Goal: Task Accomplishment & Management: Complete application form

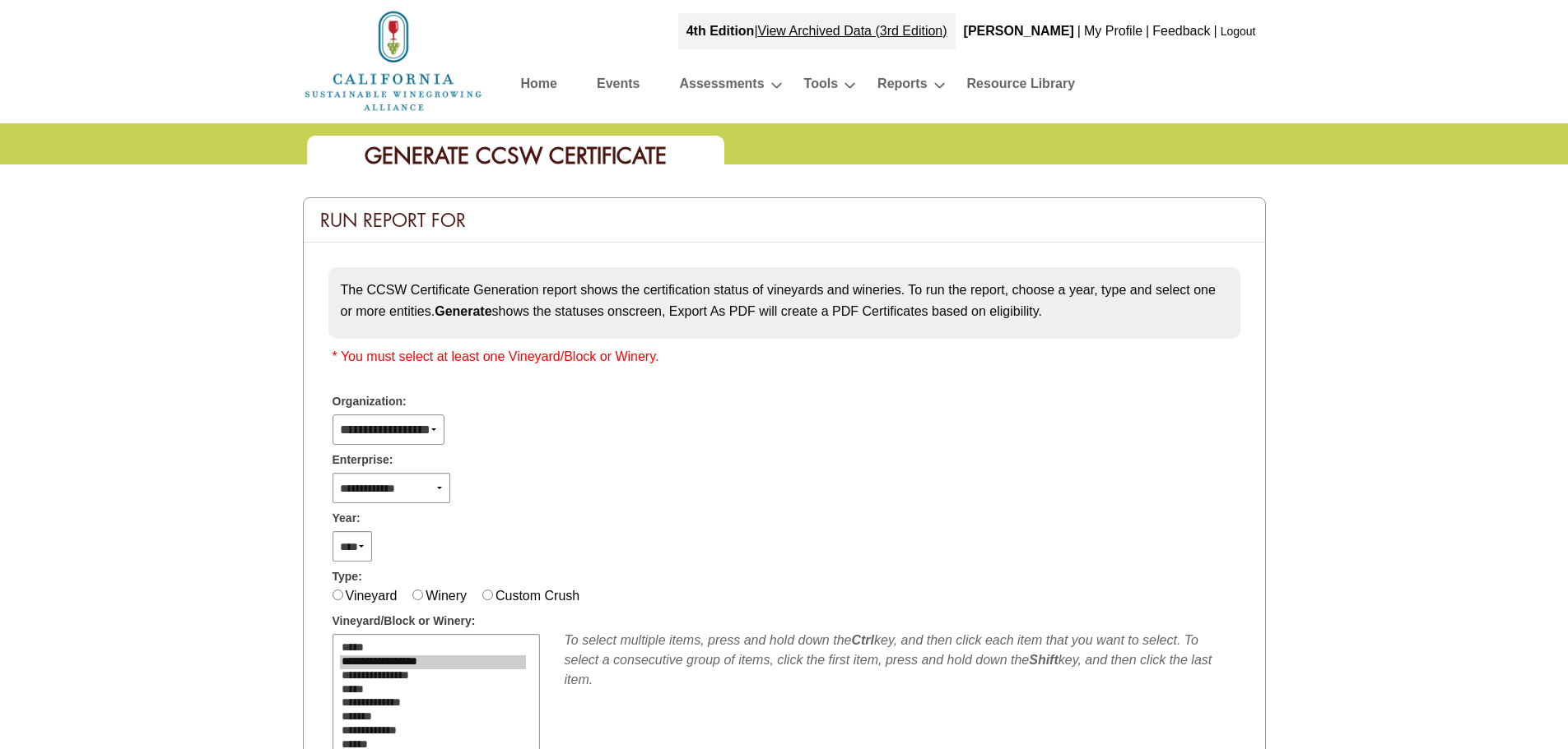
select select "****"
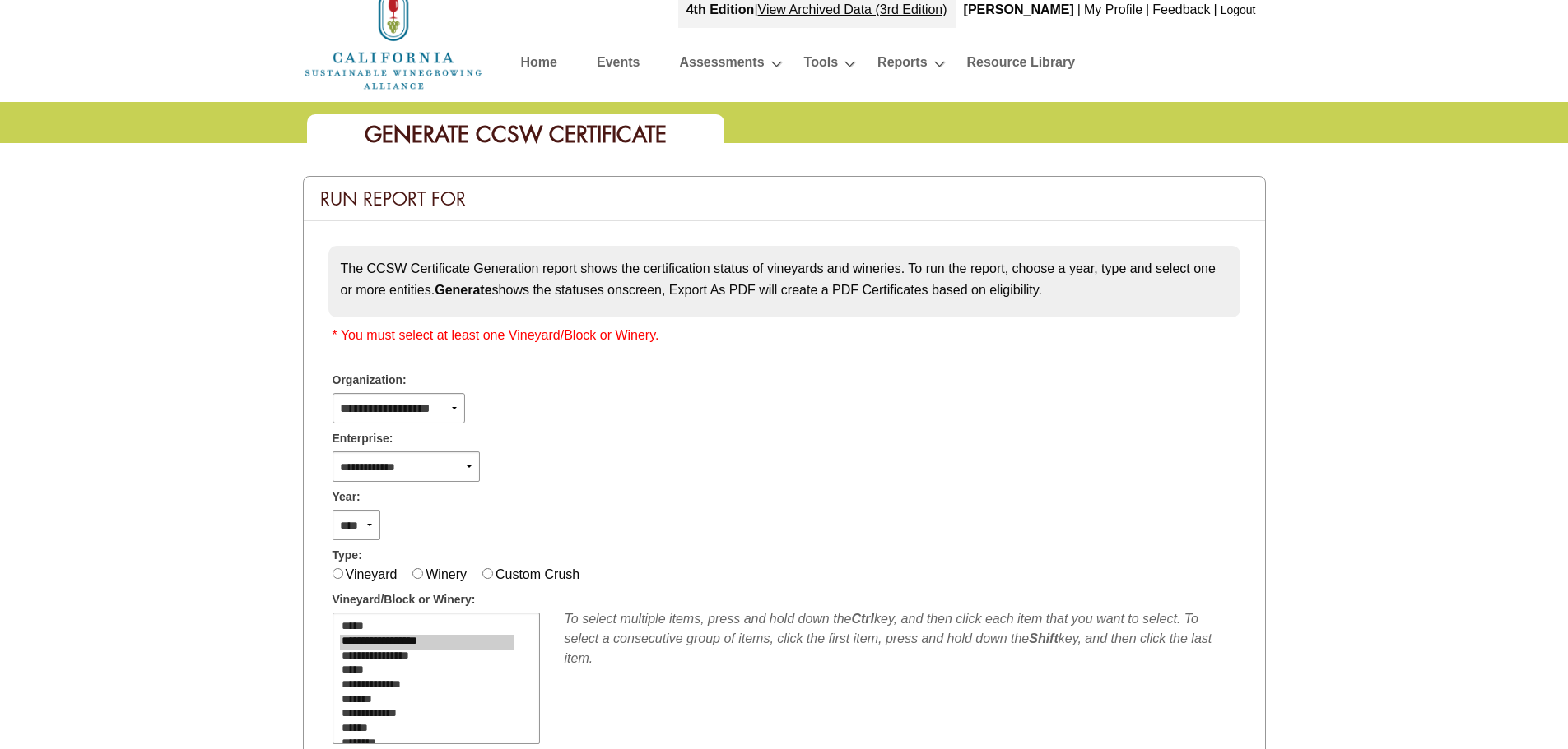
click at [1245, 10] on link "Logout" at bounding box center [1238, 10] width 36 height 13
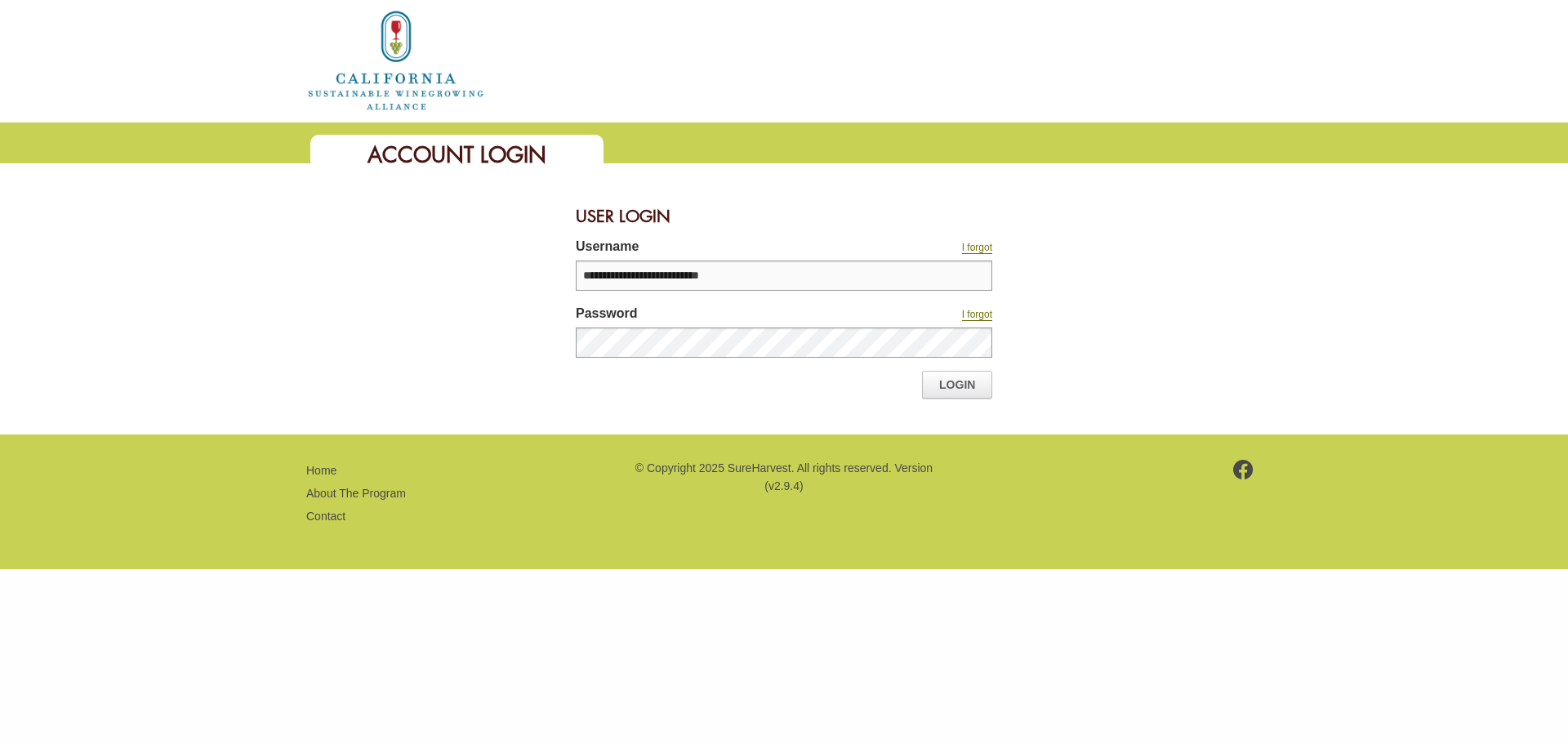
type input "**********"
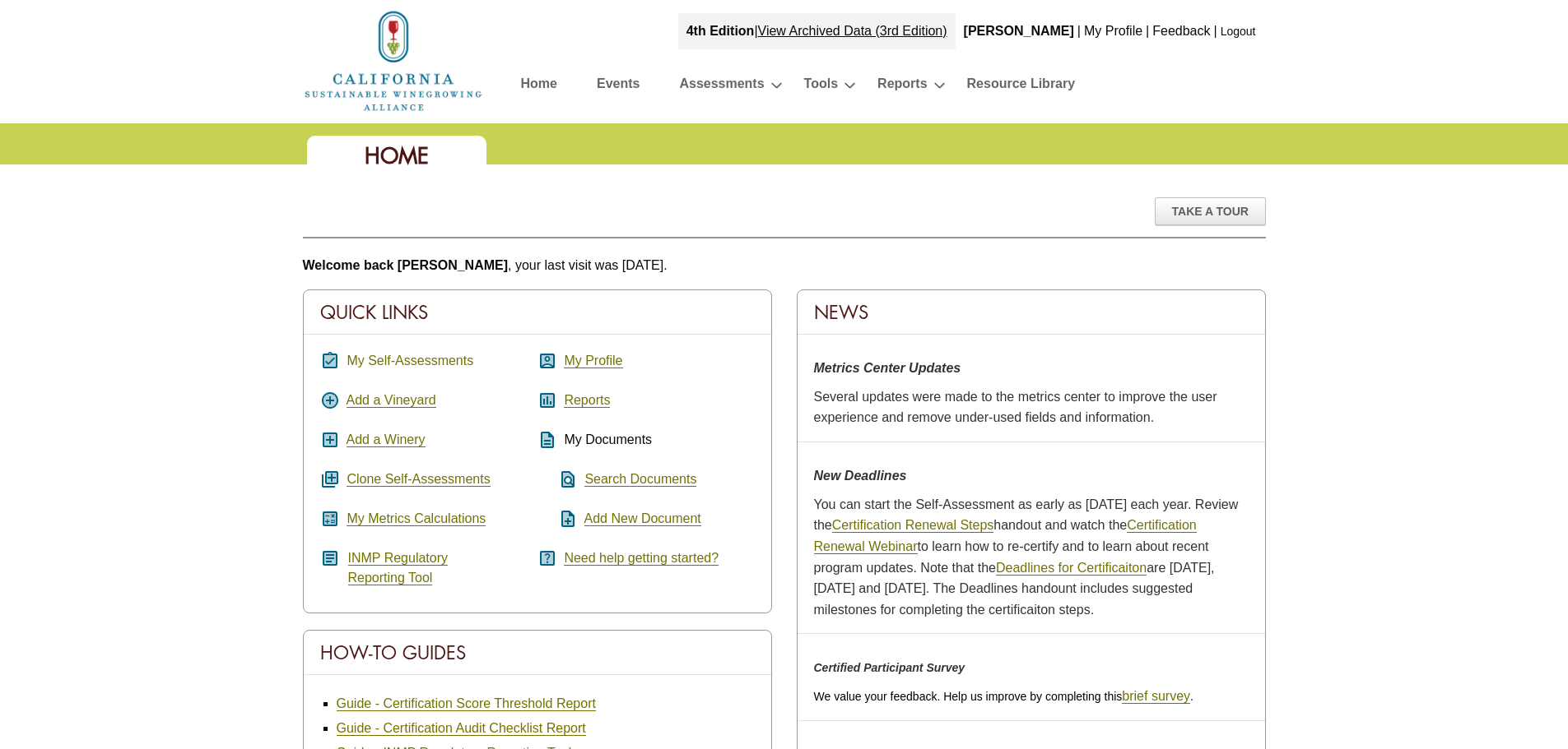
click at [446, 358] on link "My Self-Assessments" at bounding box center [410, 361] width 127 height 15
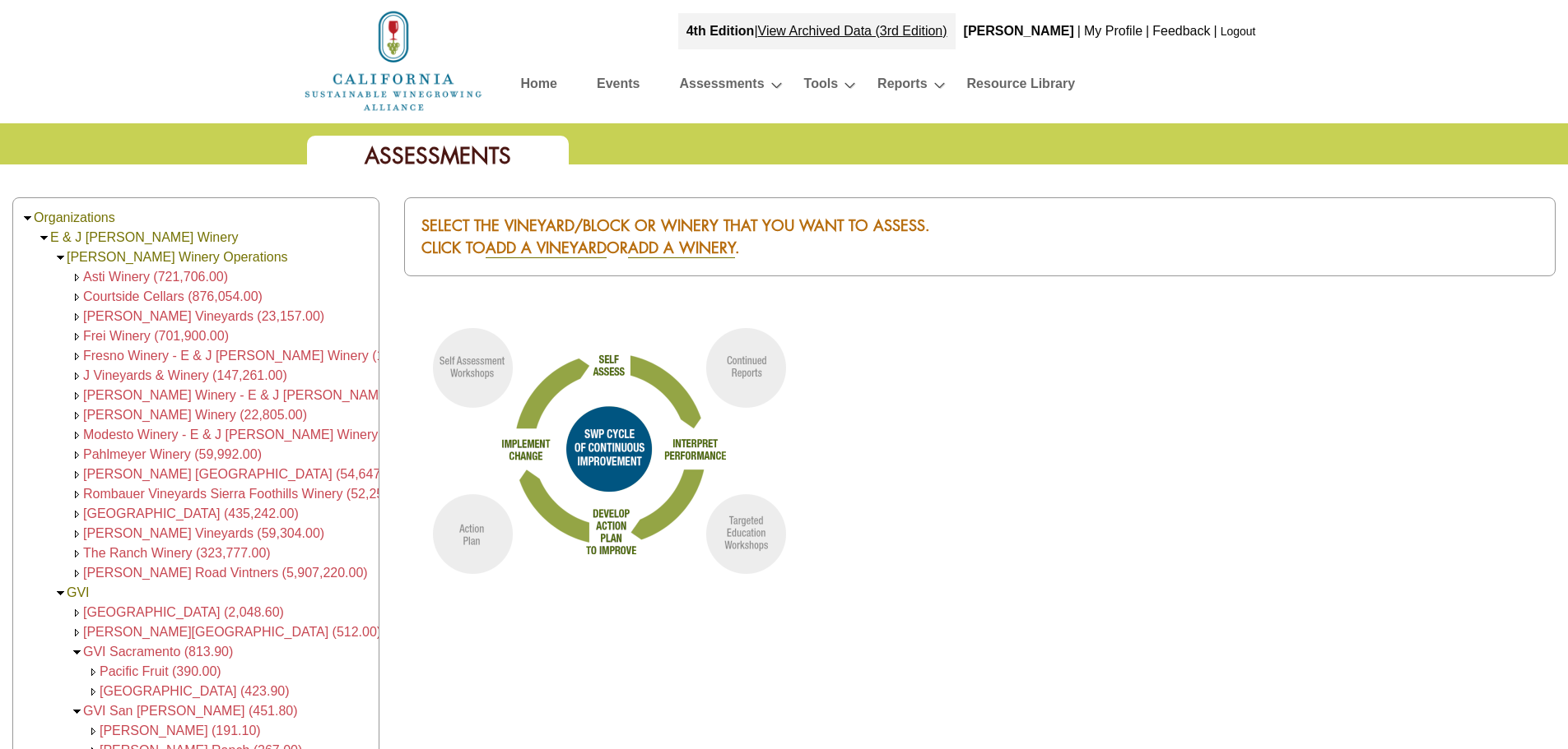
click at [120, 334] on span "Frei Winery (701,900.00)" at bounding box center [156, 335] width 146 height 14
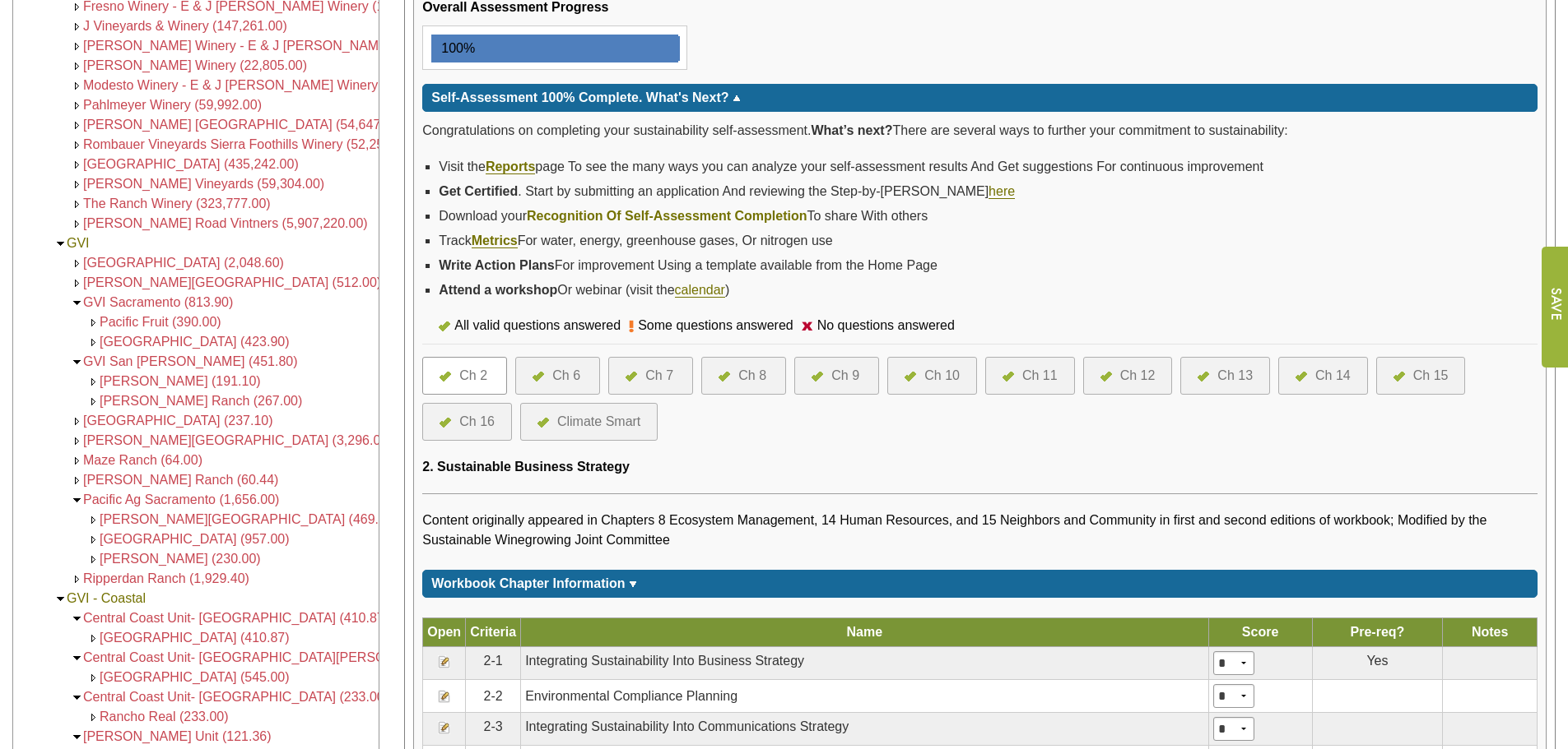
scroll to position [411, 0]
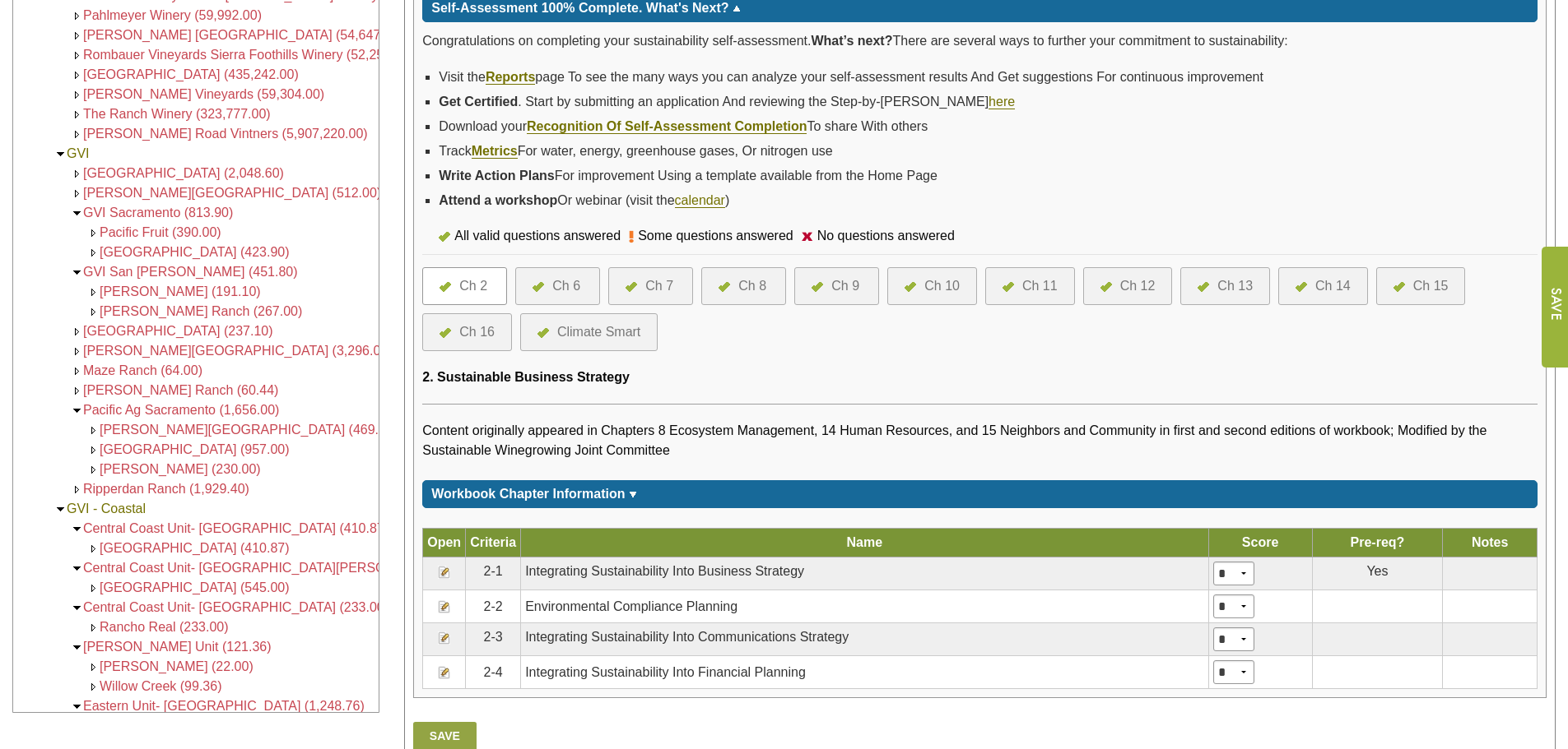
click at [939, 287] on div "Ch 10" at bounding box center [942, 286] width 36 height 20
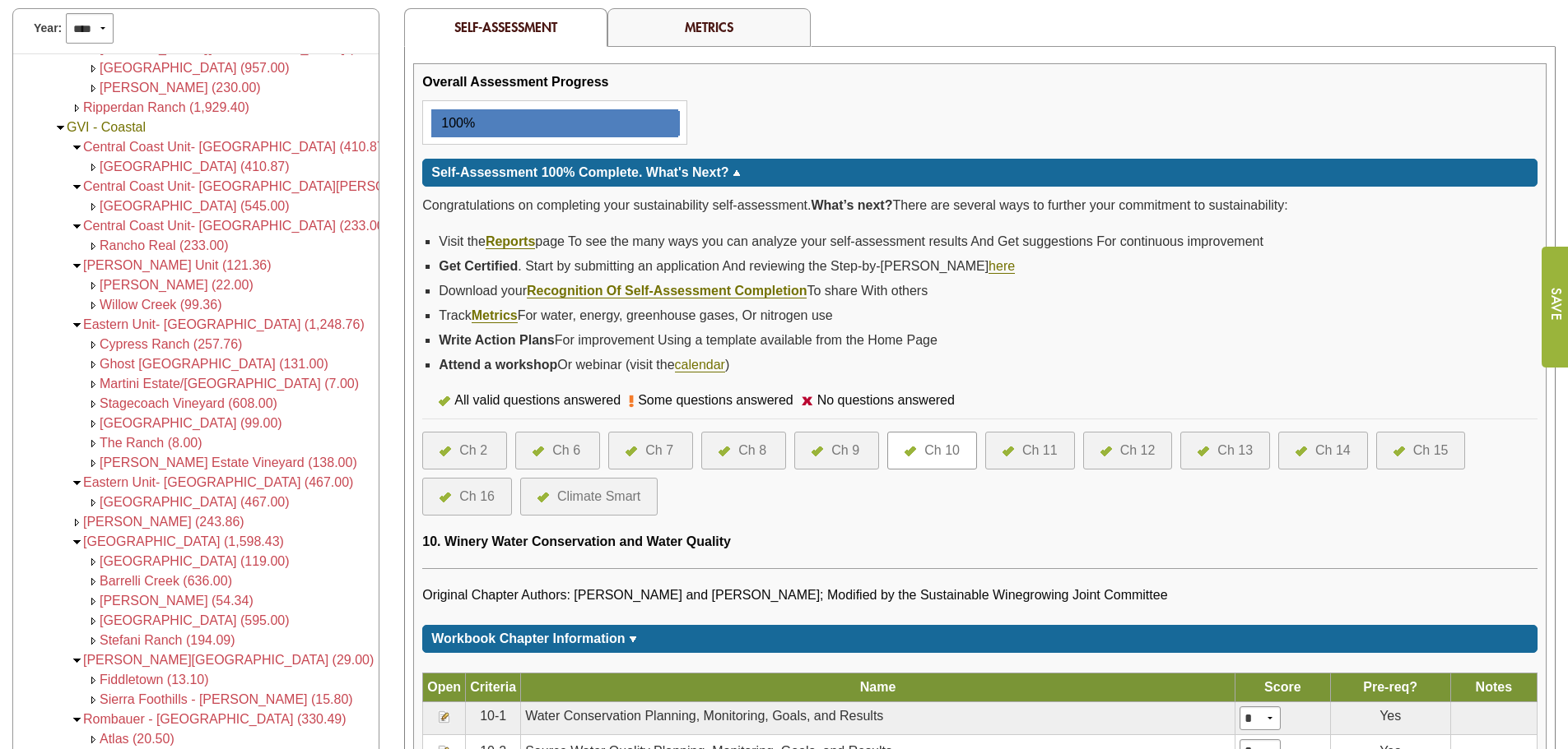
scroll to position [697, 0]
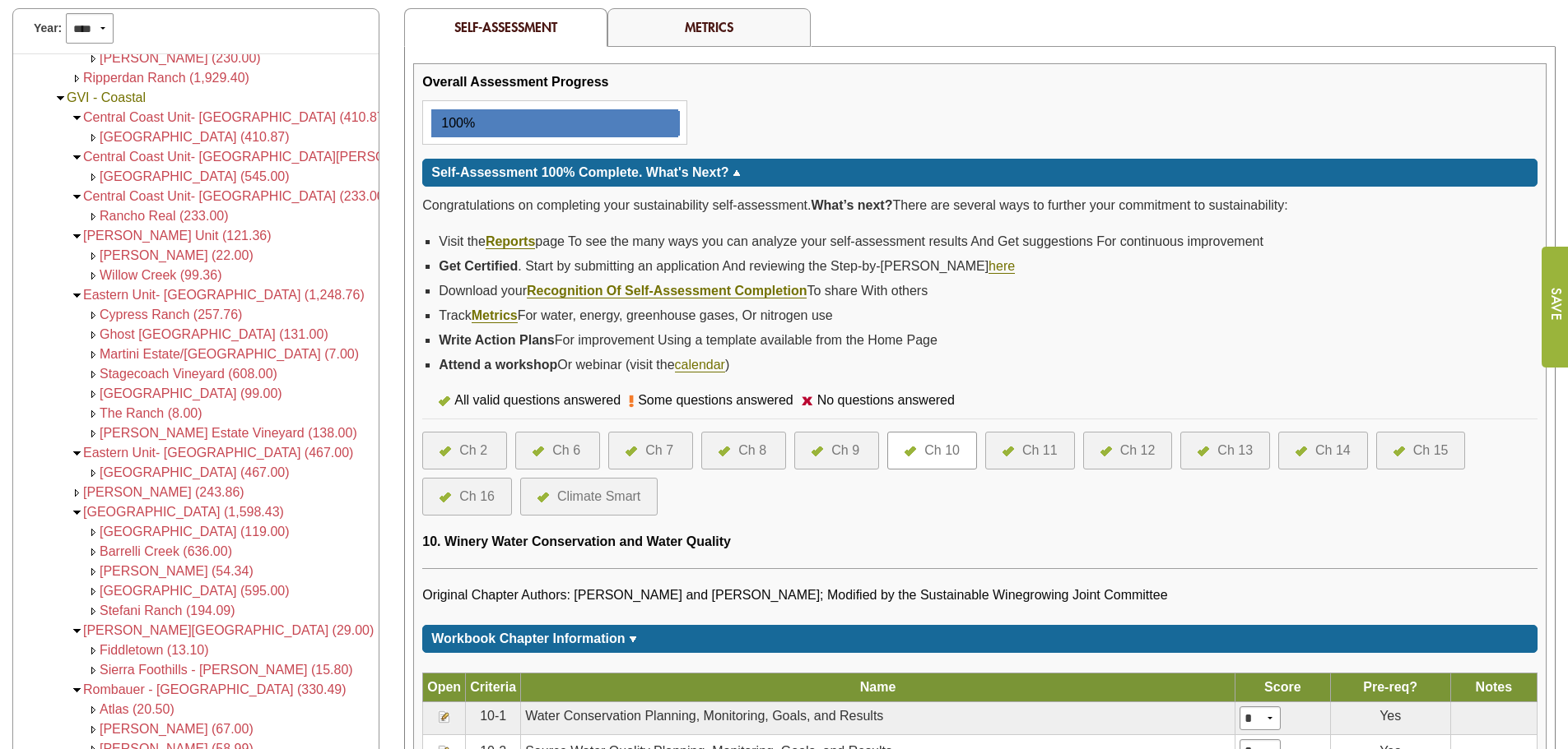
click at [124, 551] on span "Barrelli Creek (636.00)" at bounding box center [166, 551] width 133 height 14
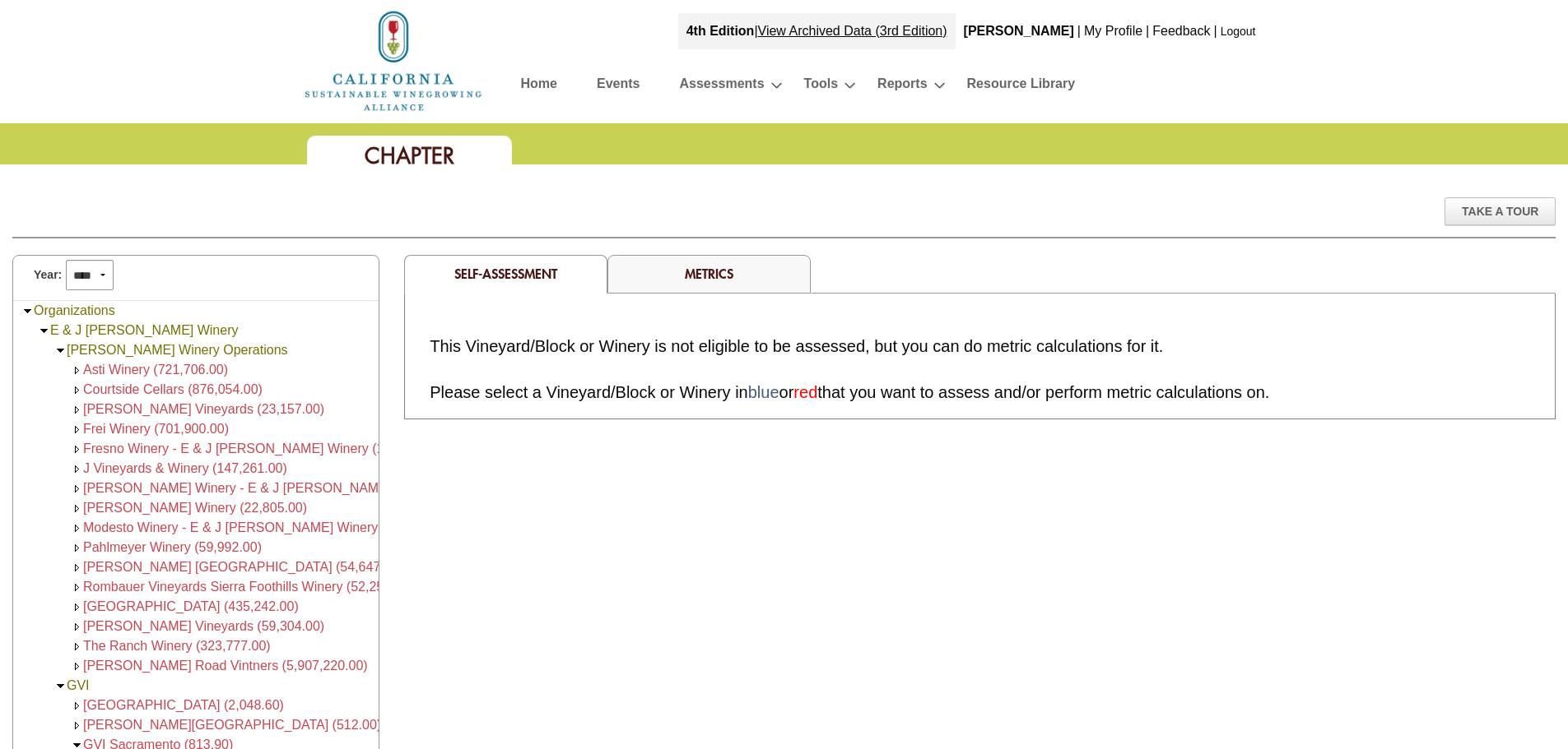
scroll to position [1006, 0]
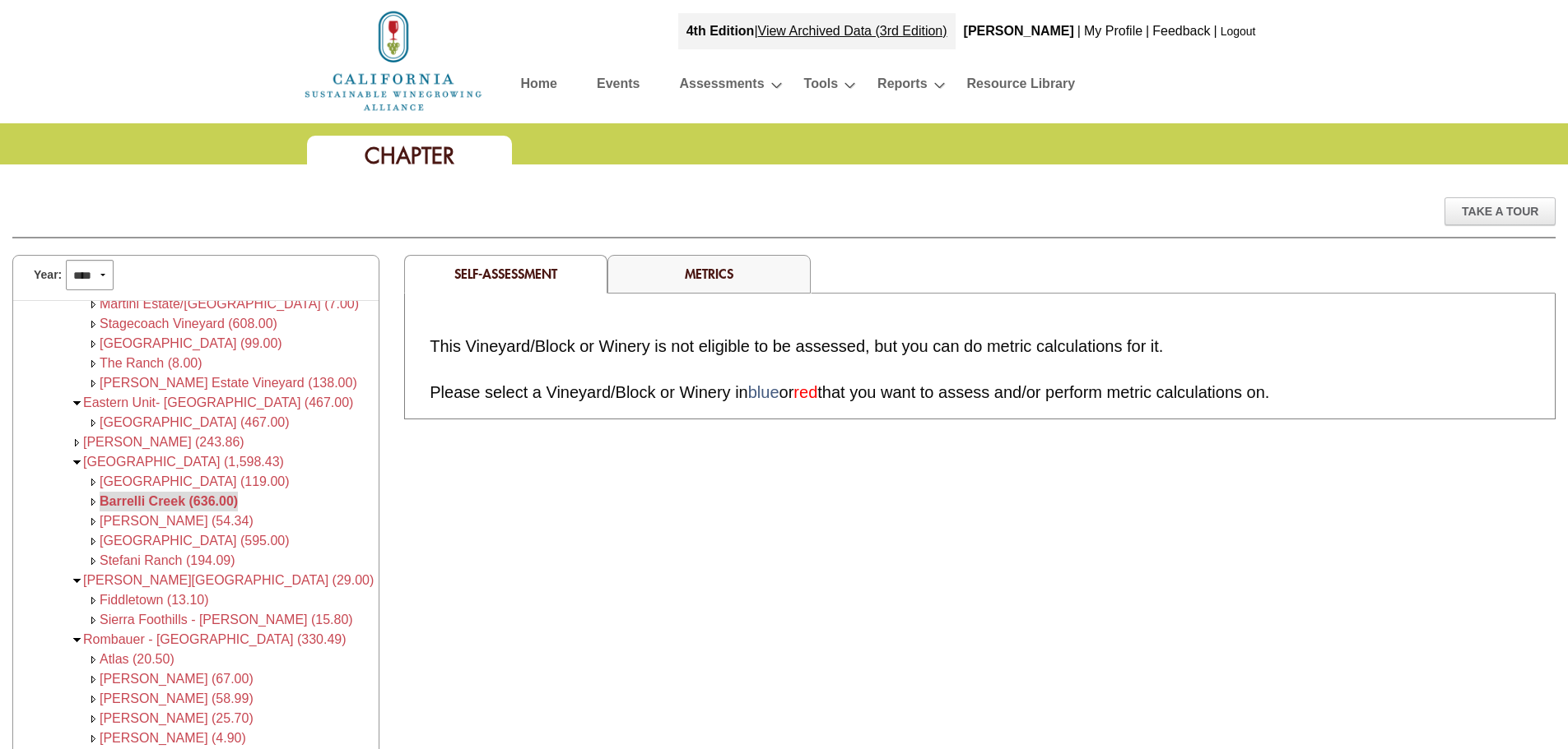
click at [134, 455] on span "[GEOGRAPHIC_DATA] (1,598.43)" at bounding box center [183, 461] width 201 height 14
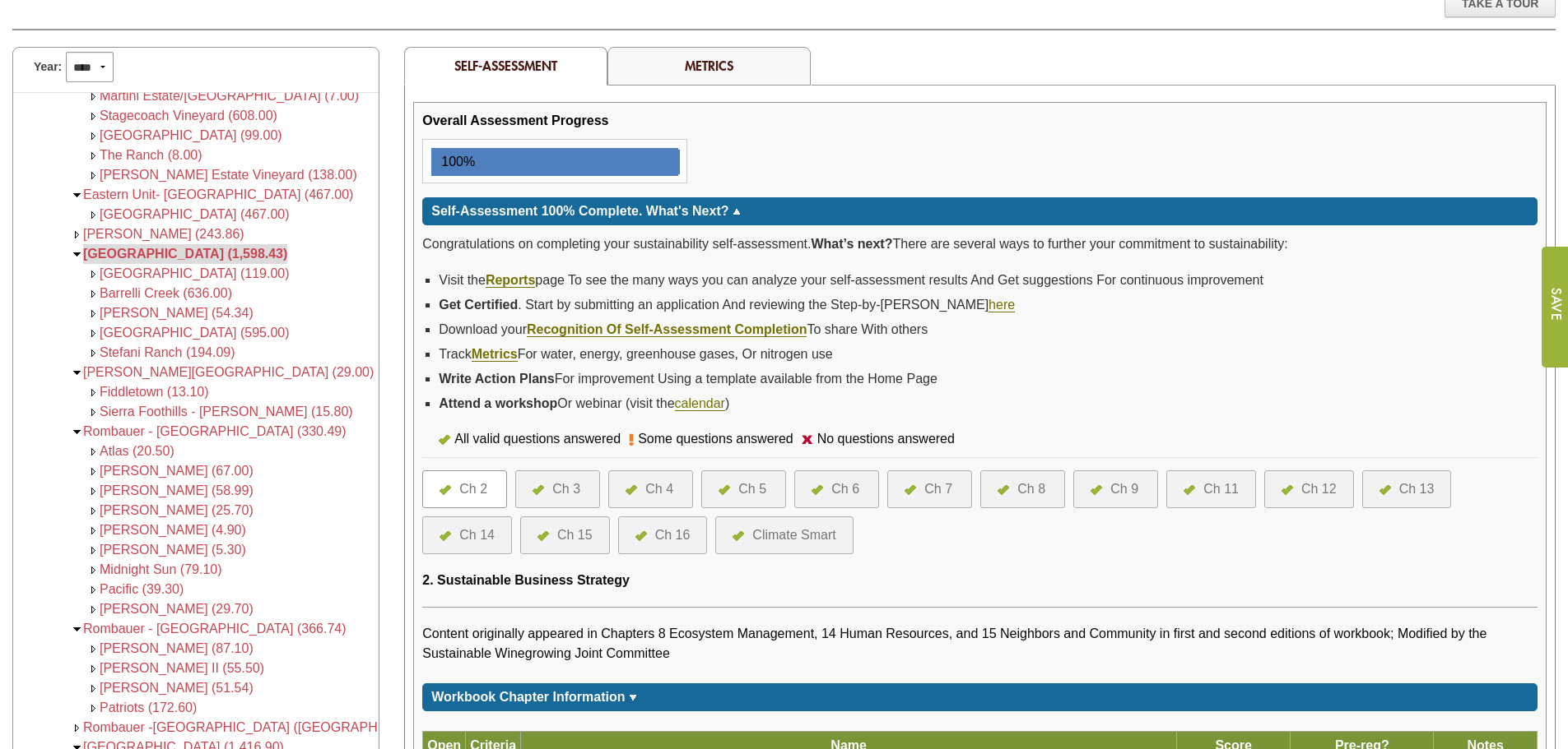
scroll to position [247, 0]
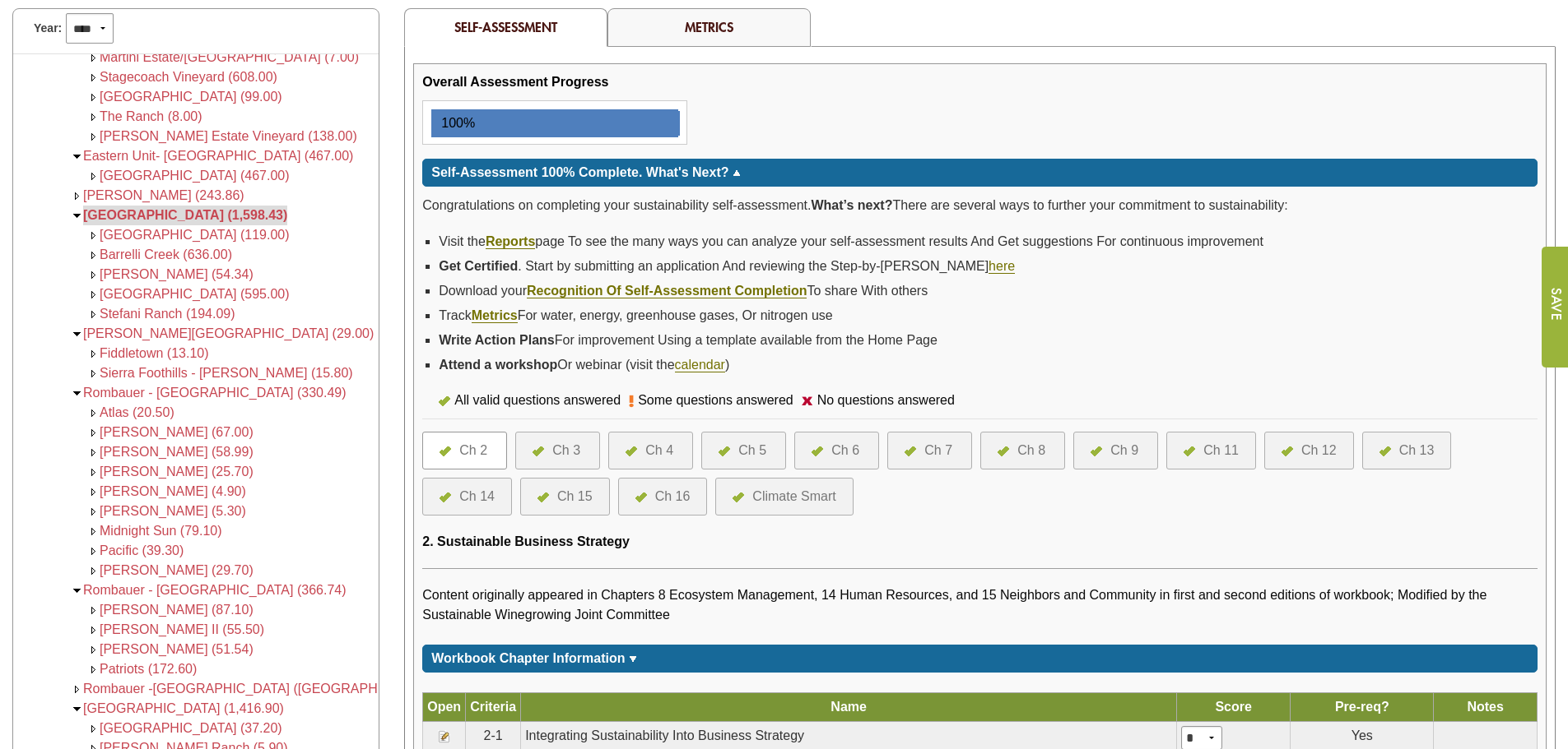
click at [748, 445] on div "Ch 5" at bounding box center [752, 450] width 28 height 20
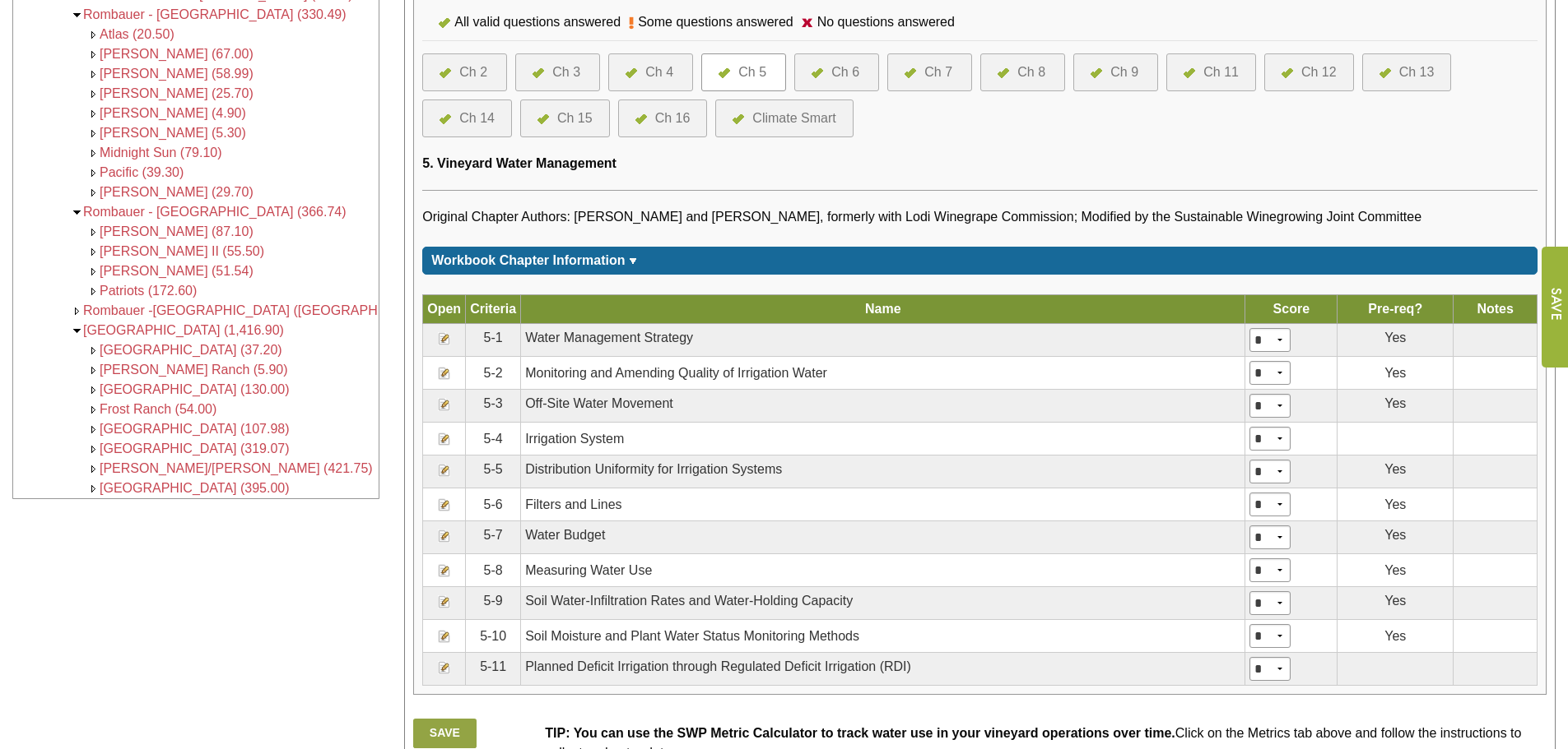
scroll to position [728, 0]
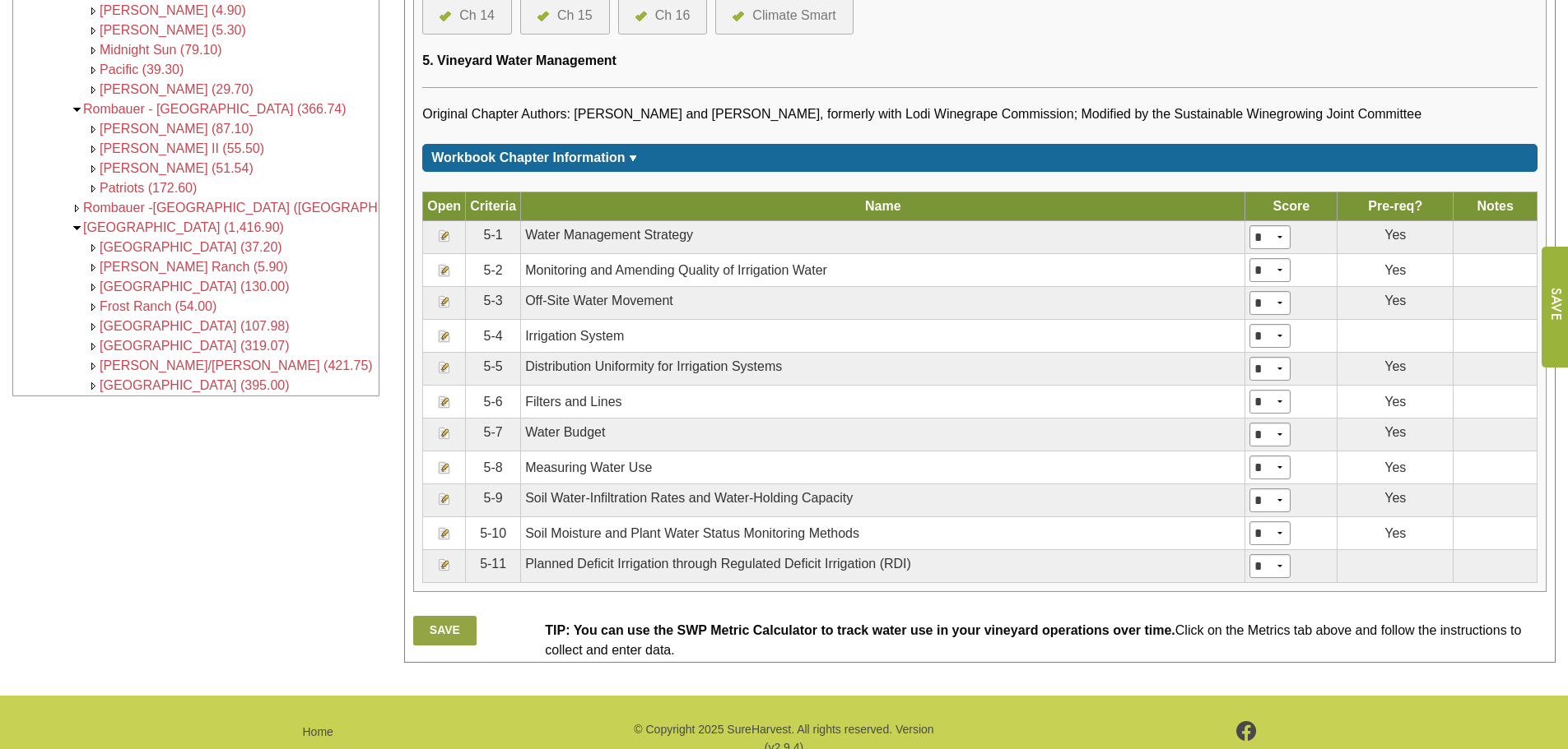
click at [446, 238] on img at bounding box center [445, 236] width 13 height 13
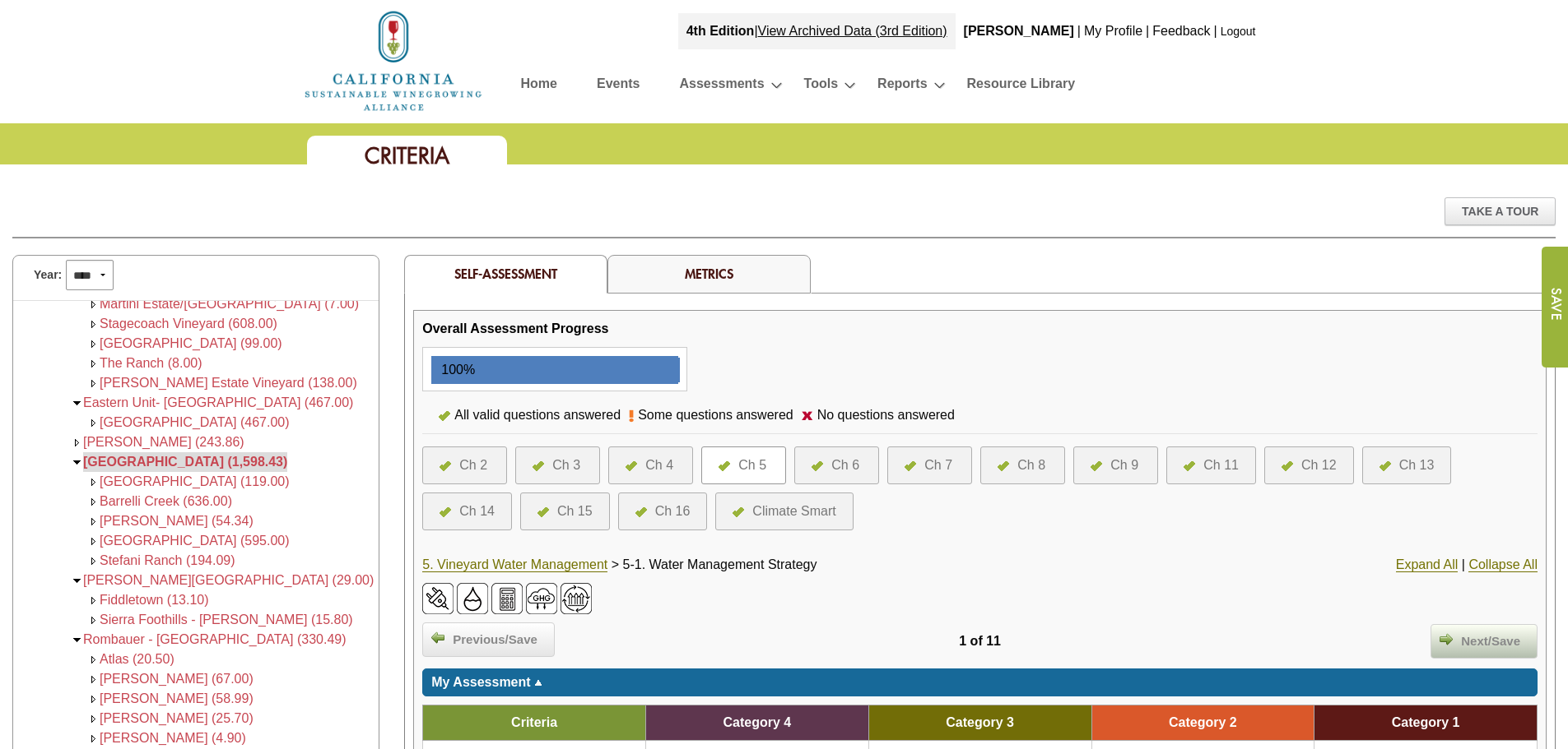
click at [1494, 645] on span "Next/Save" at bounding box center [1490, 642] width 76 height 19
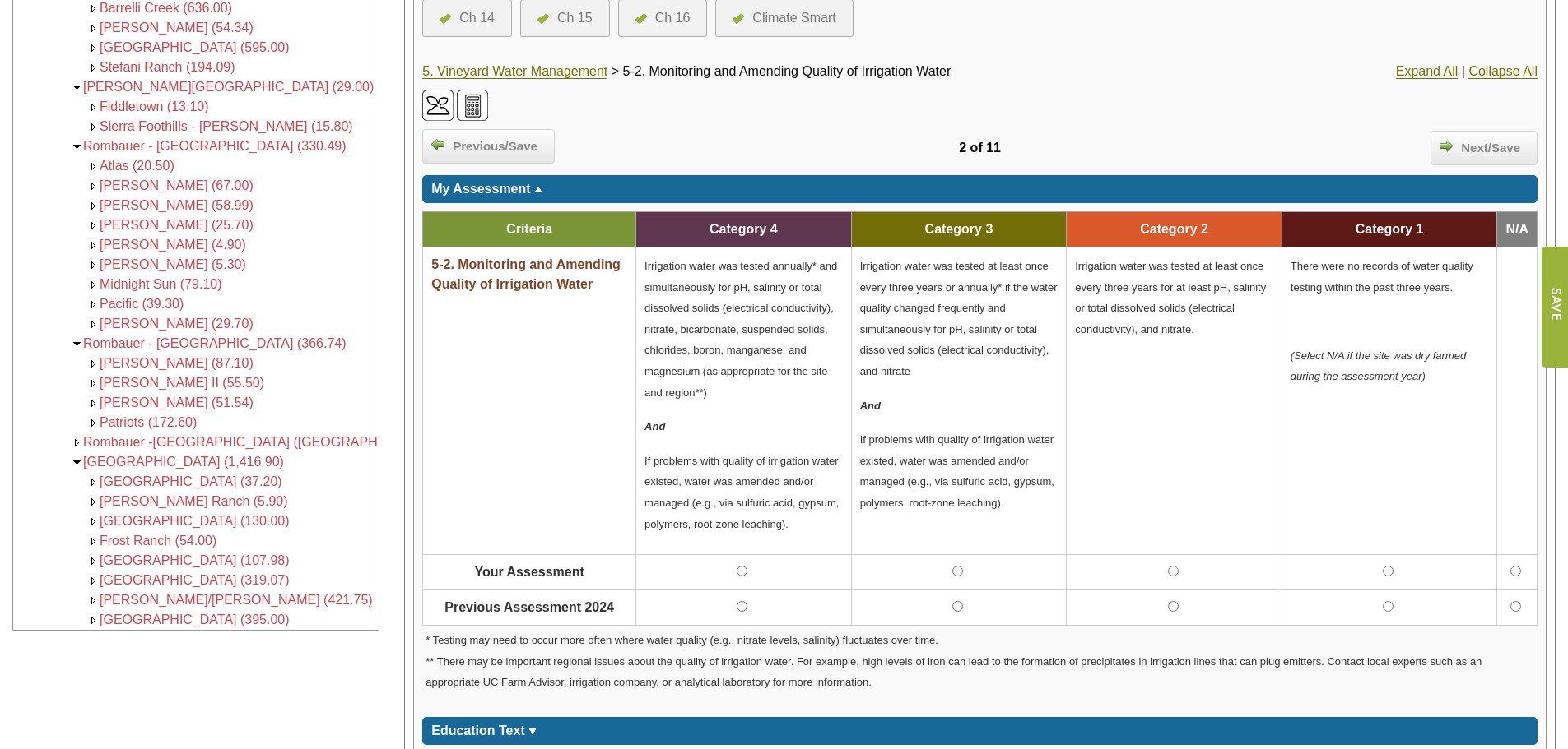
scroll to position [576, 0]
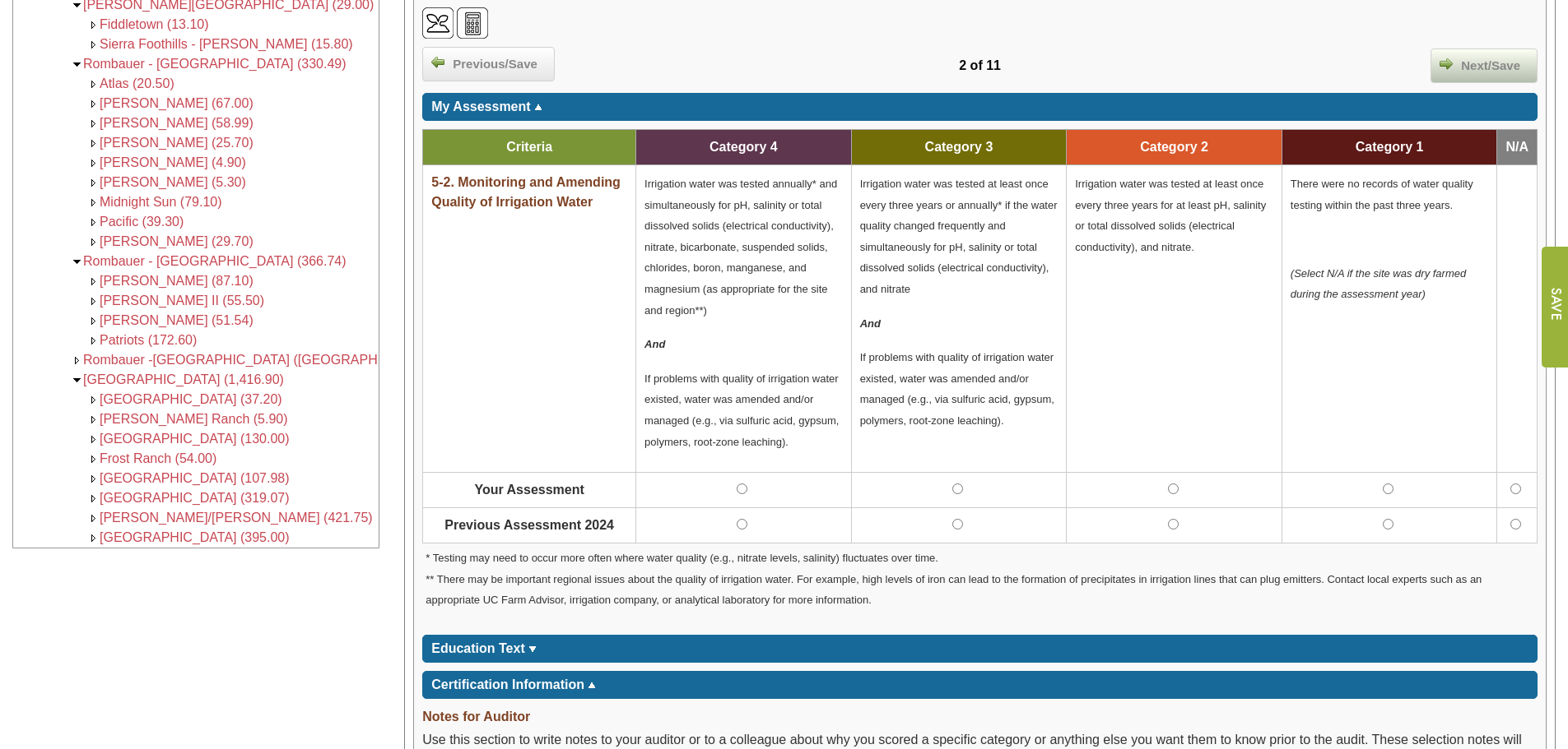
click at [1453, 65] on span "Next/Save" at bounding box center [1490, 66] width 76 height 19
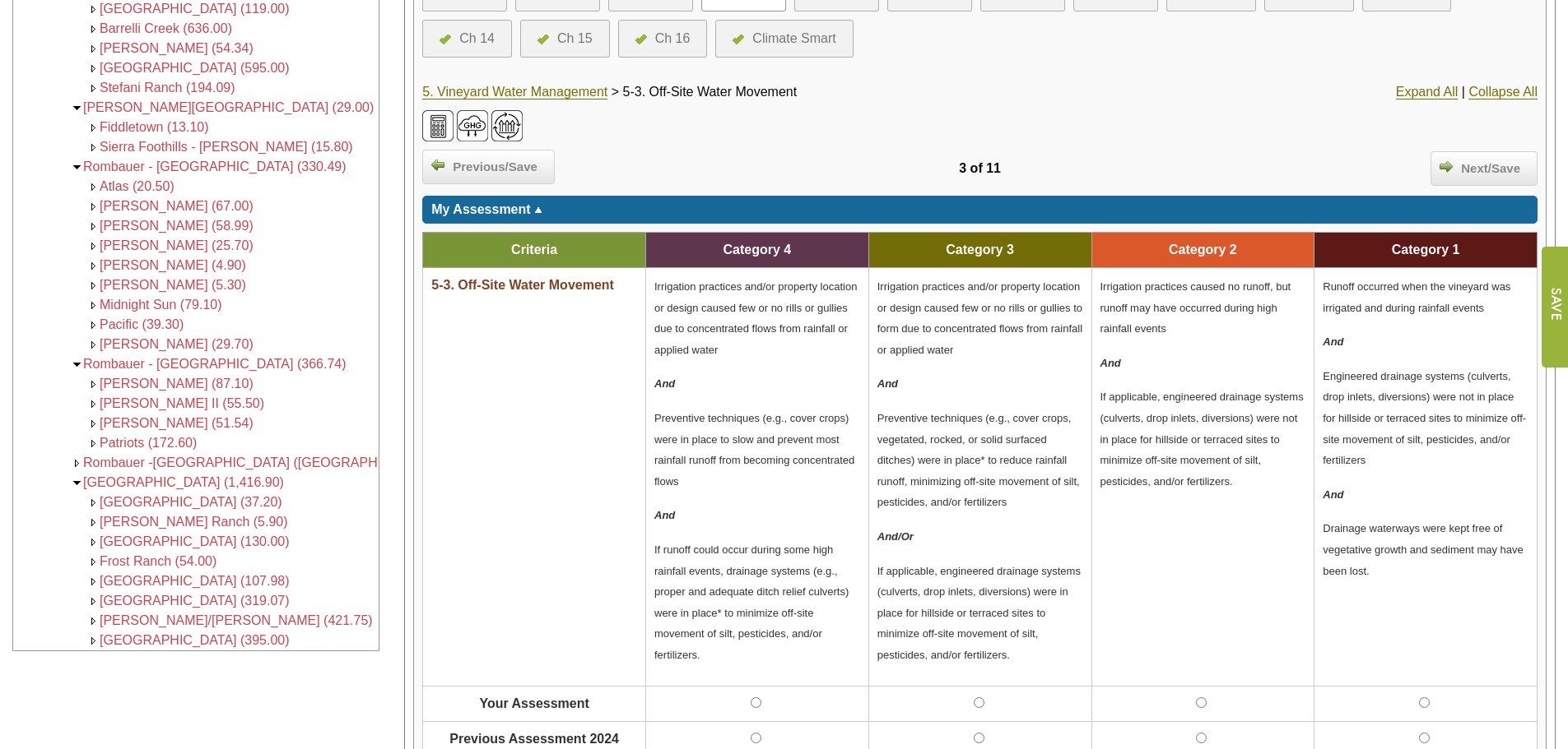
scroll to position [576, 0]
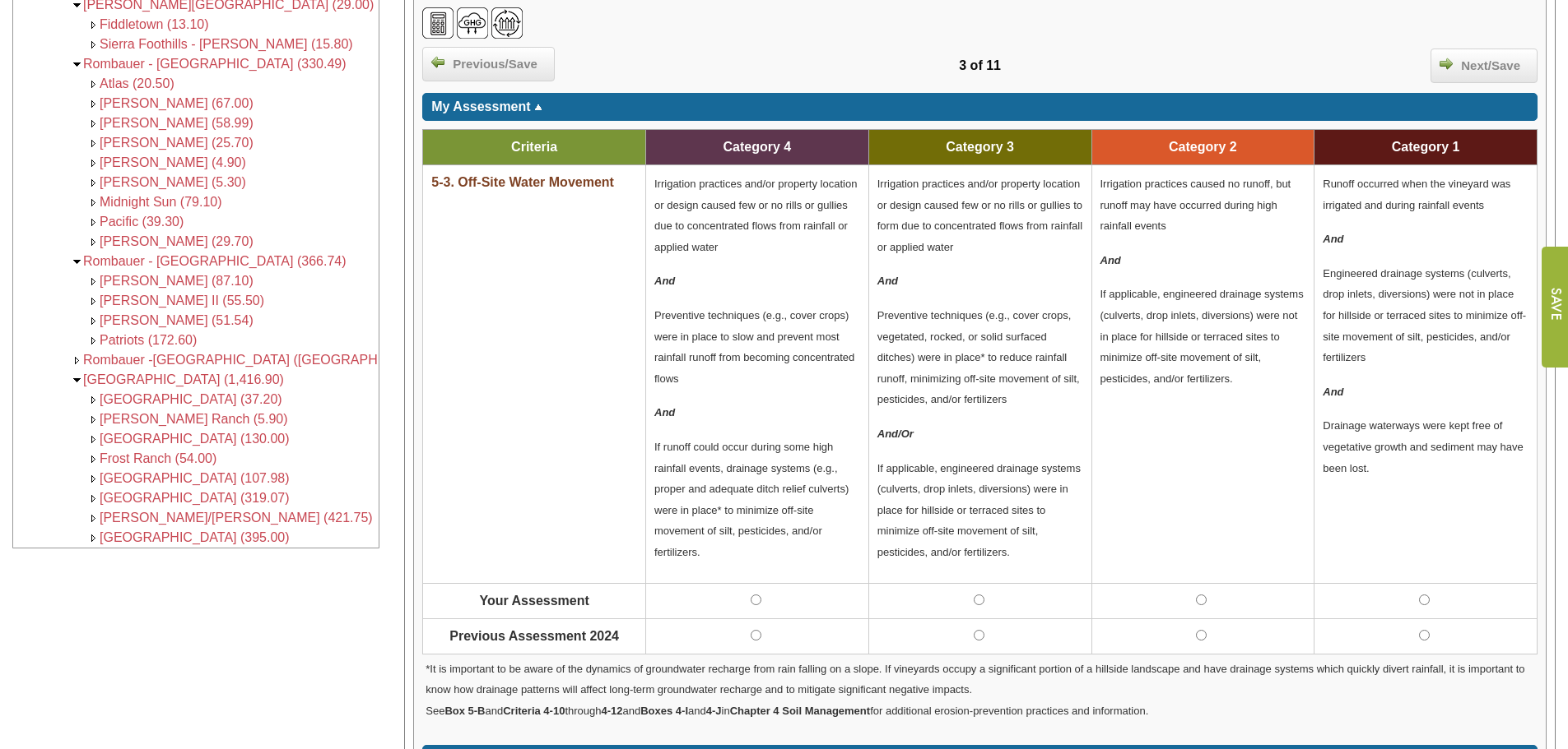
click at [601, 54] on div "Previous/Save" at bounding box center [606, 62] width 368 height 30
